Goal: Task Accomplishment & Management: Manage account settings

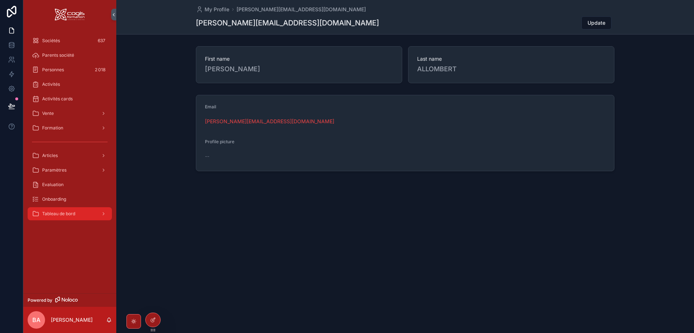
click at [91, 216] on div "Tableau de bord" at bounding box center [70, 214] width 76 height 12
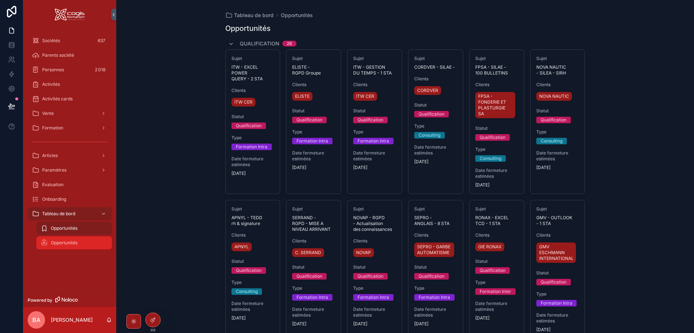
click at [64, 244] on span "Opportunités" at bounding box center [64, 243] width 27 height 6
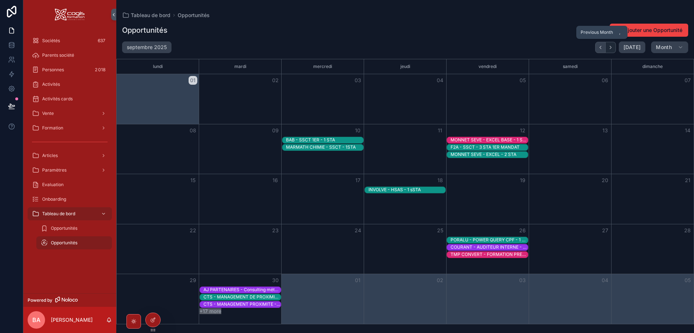
click at [599, 43] on button "Back" at bounding box center [600, 47] width 11 height 11
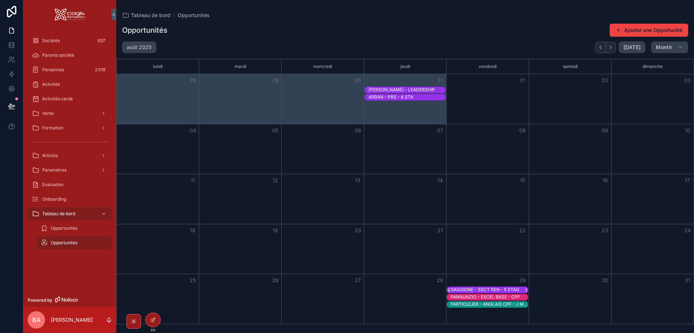
click at [490, 289] on div "GAGGIONE - SSCT REN - 5 STAG" at bounding box center [484, 290] width 69 height 6
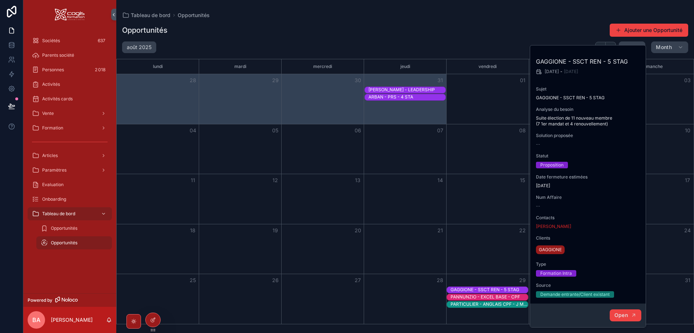
click at [620, 317] on span "Open" at bounding box center [620, 315] width 13 height 7
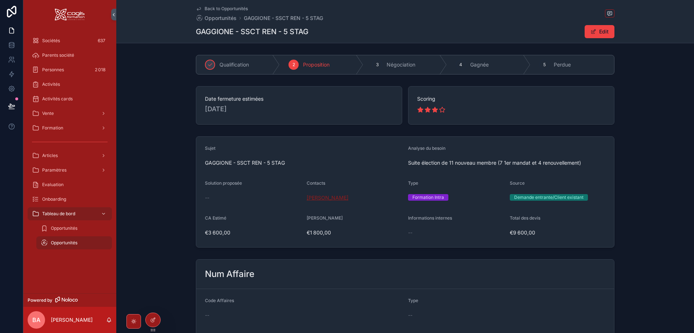
click at [324, 197] on span "[PERSON_NAME]" at bounding box center [328, 197] width 42 height 7
click at [545, 64] on icon "scrollable content" at bounding box center [544, 65] width 6 height 6
click at [212, 7] on span "Back to Opportunités" at bounding box center [225, 9] width 43 height 6
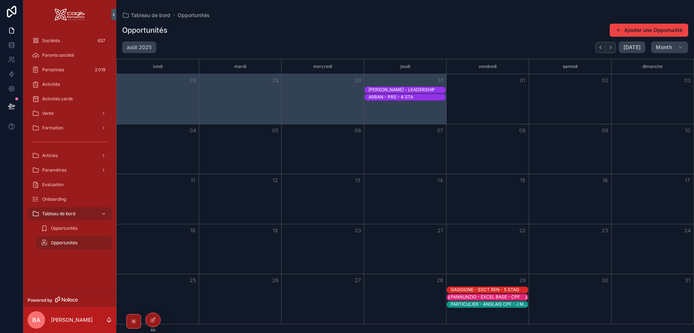
click at [461, 296] on div "PANNUNZIO - EXCEL BASE - CPF" at bounding box center [484, 297] width 69 height 6
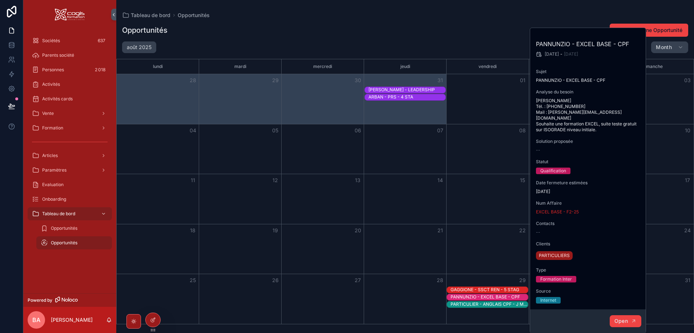
click at [623, 317] on span "Open" at bounding box center [620, 320] width 13 height 7
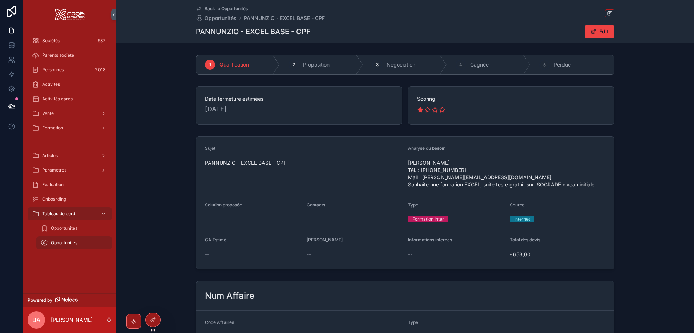
click at [235, 108] on span "[DATE]" at bounding box center [299, 109] width 188 height 10
click at [597, 30] on button "Edit" at bounding box center [599, 31] width 30 height 13
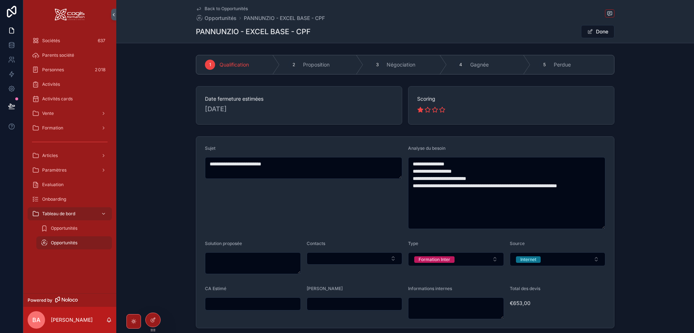
click at [229, 107] on span "[DATE]" at bounding box center [299, 109] width 188 height 10
drag, startPoint x: 247, startPoint y: 110, endPoint x: 219, endPoint y: 110, distance: 27.6
click at [219, 110] on span "[DATE]" at bounding box center [299, 109] width 188 height 10
click at [247, 110] on span "[DATE]" at bounding box center [299, 109] width 188 height 10
click at [598, 31] on button "Done" at bounding box center [597, 31] width 33 height 13
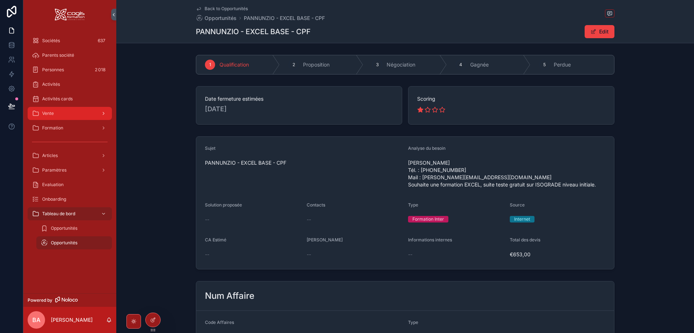
click at [54, 116] on div "Vente" at bounding box center [70, 113] width 76 height 12
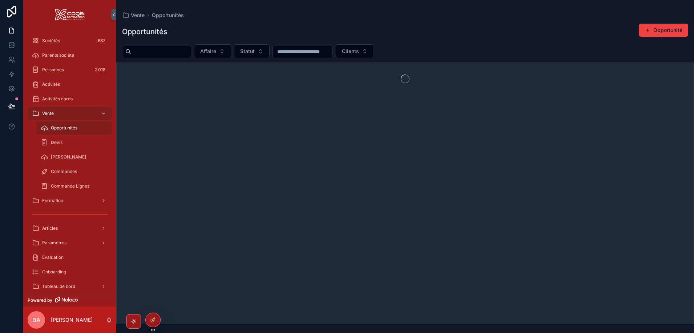
click at [55, 131] on div "Opportunités" at bounding box center [74, 128] width 67 height 12
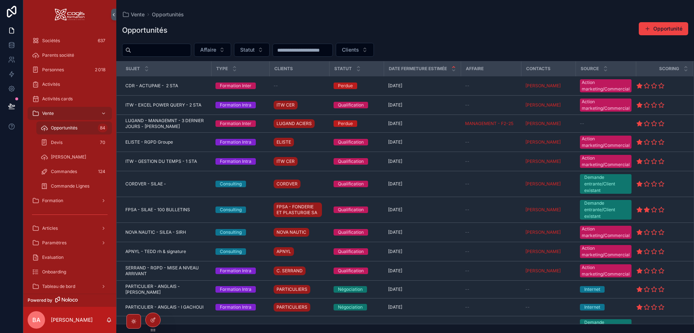
click at [144, 52] on input "scrollable content" at bounding box center [161, 50] width 60 height 10
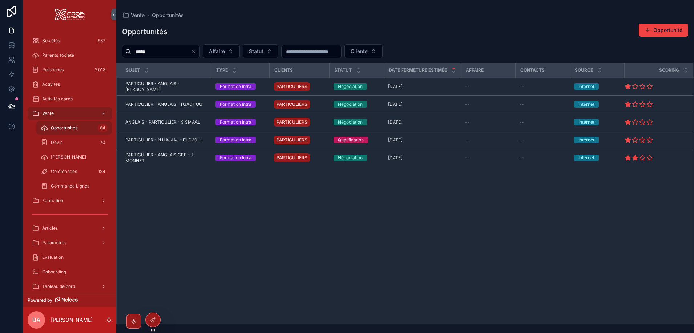
click at [127, 53] on div "*****" at bounding box center [161, 51] width 78 height 13
type input "*****"
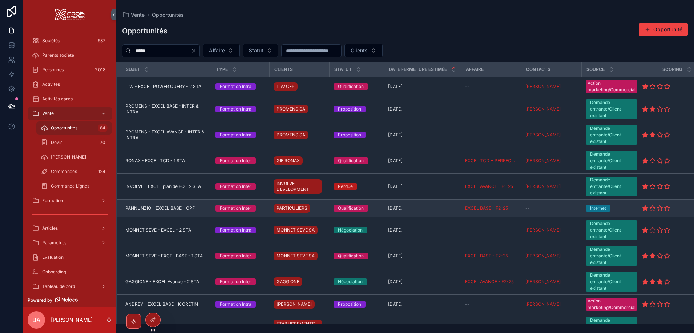
click at [174, 207] on span "PANNUNZIO - EXCEL BASE - CPF" at bounding box center [159, 208] width 69 height 6
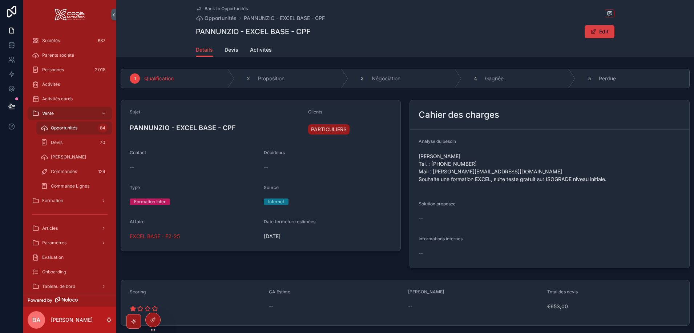
click at [596, 29] on button "Edit" at bounding box center [599, 31] width 30 height 13
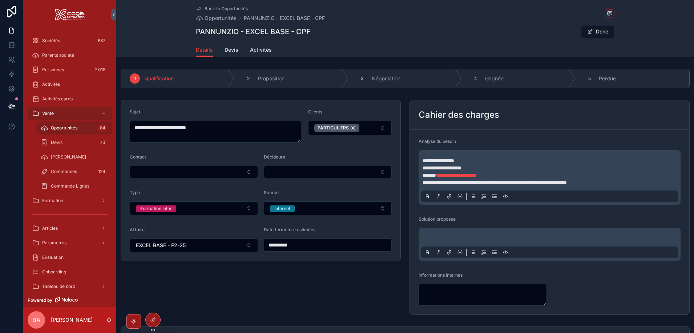
click at [303, 244] on input "**********" at bounding box center [327, 245] width 127 height 10
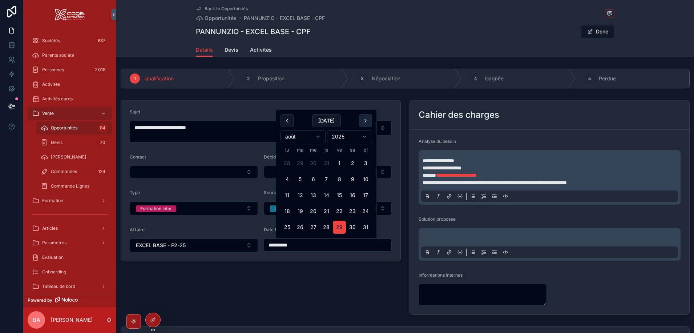
click at [366, 117] on button "scrollable content" at bounding box center [365, 120] width 13 height 13
click at [312, 194] on button "15" at bounding box center [313, 194] width 13 height 13
type input "**********"
click at [423, 40] on div "Back to Opportunités Opportunités PANNUNZIO - EXCEL BASE - CPF PANNUNZIO - EXCE…" at bounding box center [405, 21] width 418 height 43
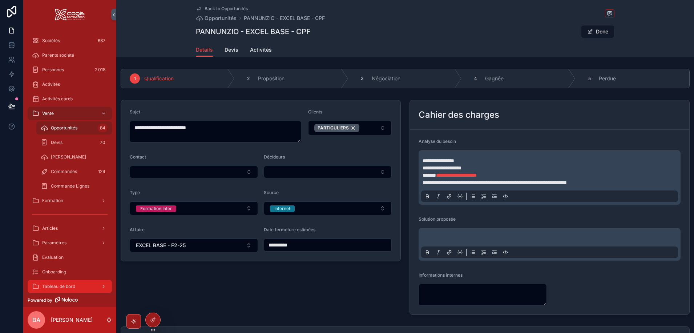
click at [83, 285] on div "Tableau de bord" at bounding box center [70, 286] width 76 height 12
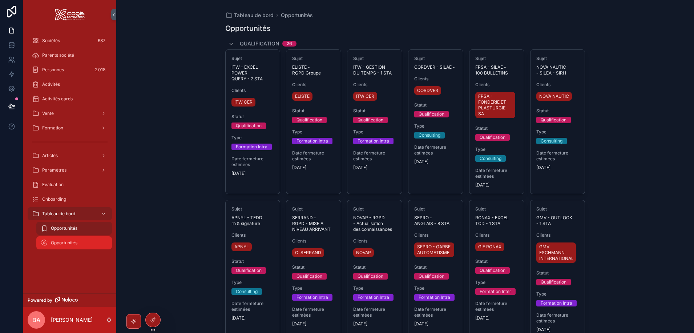
click at [62, 244] on span "Opportunités" at bounding box center [64, 243] width 27 height 6
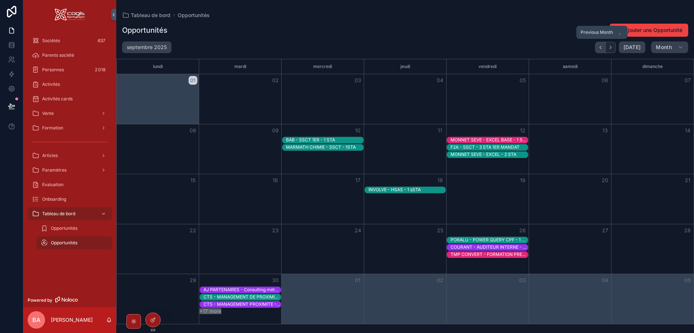
click at [605, 42] on button "Back" at bounding box center [600, 47] width 11 height 11
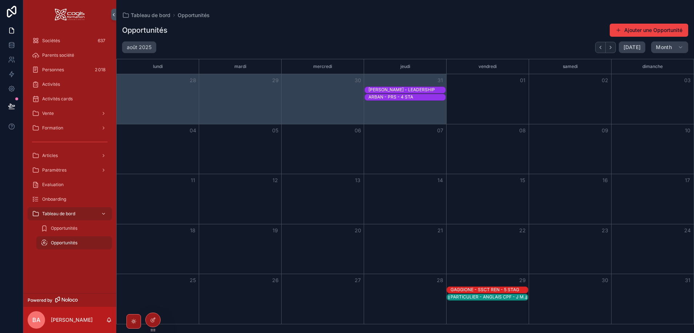
click at [480, 296] on div "PARTICULIER - ANGLAIS CPF - J MONNET" at bounding box center [488, 297] width 77 height 6
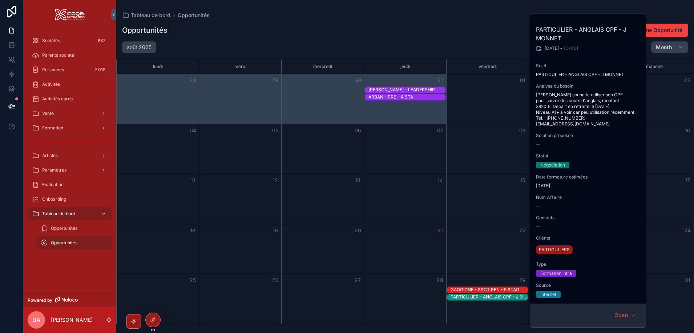
click at [487, 28] on div "Opportunités Ajouter une Opportunité" at bounding box center [405, 30] width 566 height 14
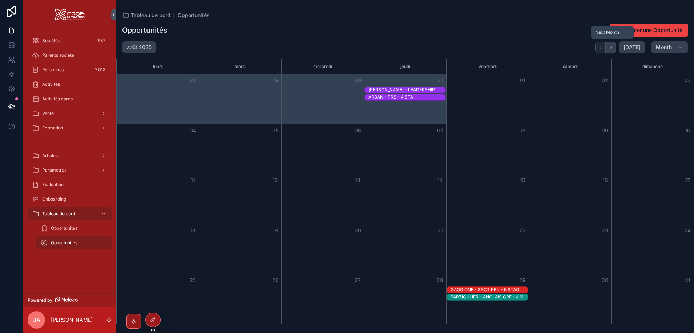
click at [613, 46] on icon "Next" at bounding box center [610, 47] width 5 height 5
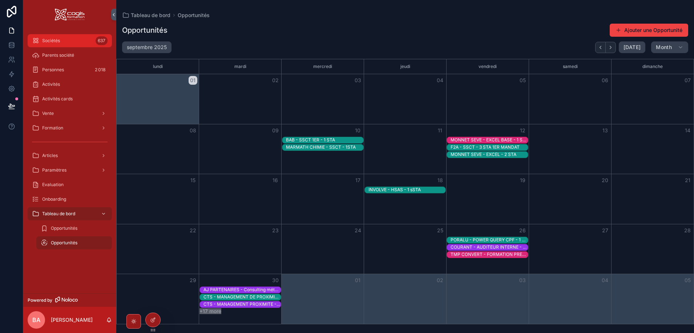
click at [40, 37] on div "Sociétés 637" at bounding box center [70, 41] width 76 height 12
